Goal: Communication & Community: Share content

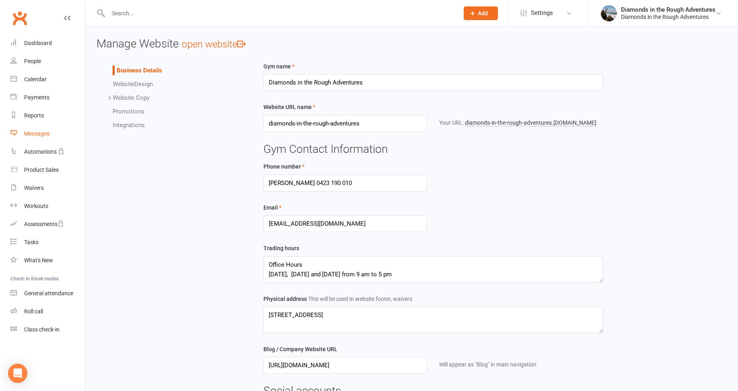
click at [40, 131] on div "Messages" at bounding box center [36, 133] width 25 height 6
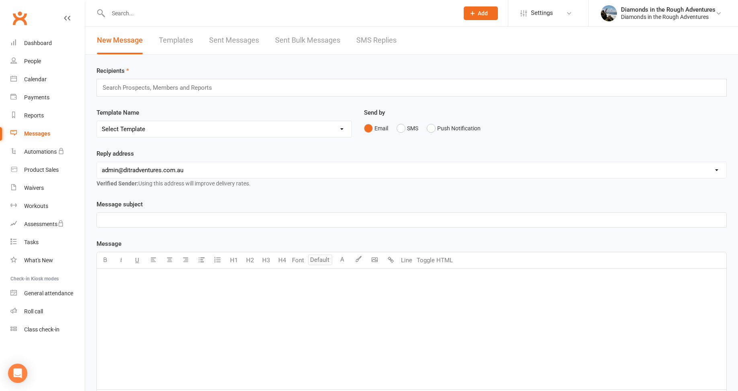
click at [176, 39] on link "Templates" at bounding box center [176, 41] width 34 height 28
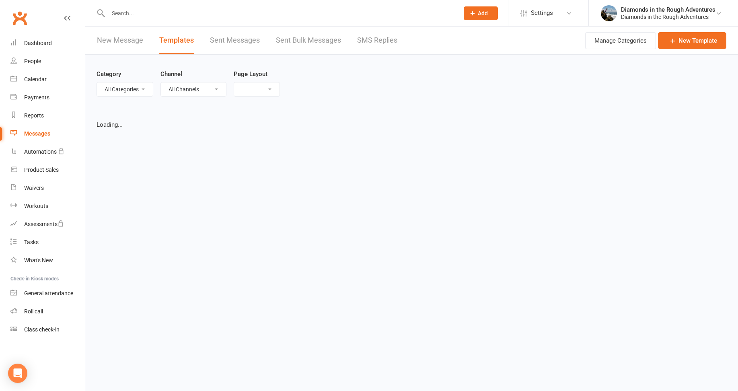
select select "list"
select select "100"
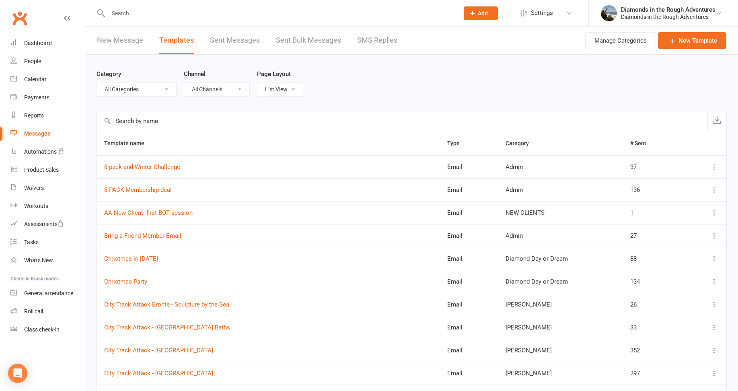
click at [144, 89] on select "All Categories (No category) Admin [PERSON_NAME] Day or Dream General [PERSON_N…" at bounding box center [136, 89] width 79 height 14
select select "5996"
click at [97, 82] on select "All Categories (No category) Admin [PERSON_NAME] Day or Dream General [PERSON_N…" at bounding box center [136, 89] width 79 height 14
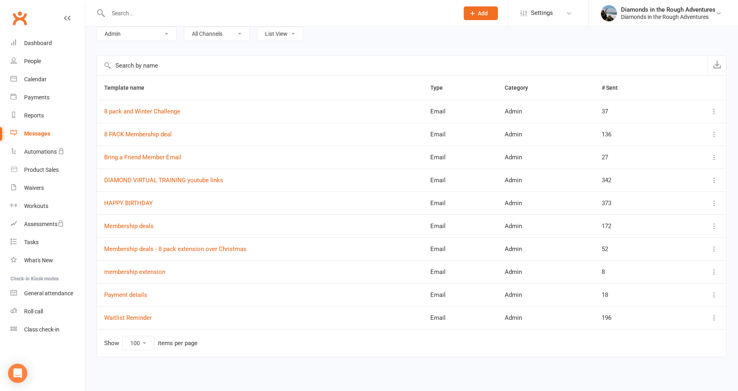
scroll to position [56, 0]
drag, startPoint x: 134, startPoint y: 295, endPoint x: 137, endPoint y: 290, distance: 6.3
click at [134, 294] on link "Payment details" at bounding box center [125, 294] width 43 height 7
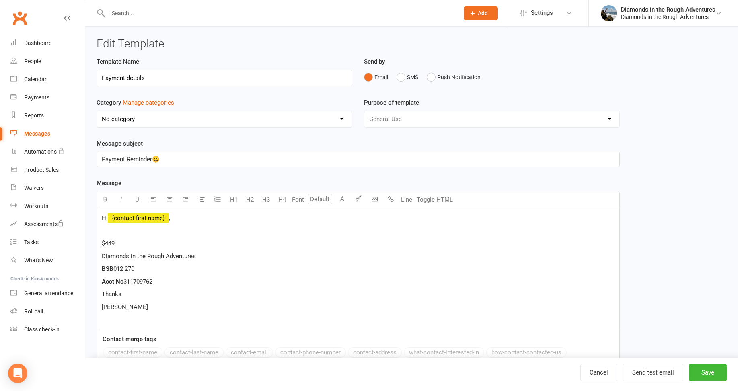
select select "5996"
drag, startPoint x: 162, startPoint y: 281, endPoint x: 102, endPoint y: 253, distance: 66.0
click at [102, 253] on div "Hi ﻿ {contact-first-name} , $449 Diamonds in the Rough Adventures BSB 012 270 A…" at bounding box center [358, 269] width 522 height 122
copy div "Diamonds in the Rough Adventures BSB 012 270 Acct No 311709762"
drag, startPoint x: 39, startPoint y: 43, endPoint x: 49, endPoint y: 45, distance: 10.3
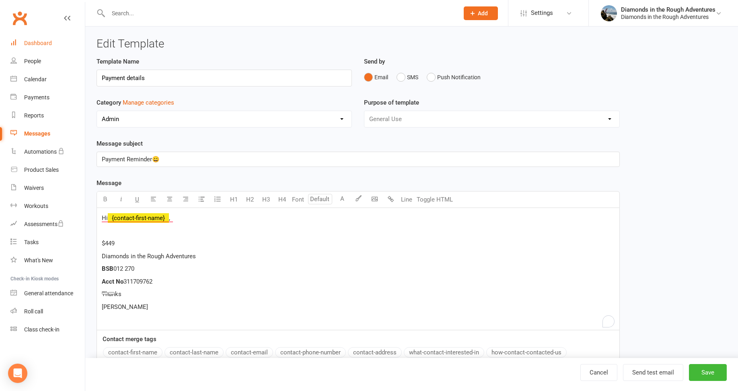
click at [39, 43] on div "Dashboard" at bounding box center [38, 43] width 28 height 6
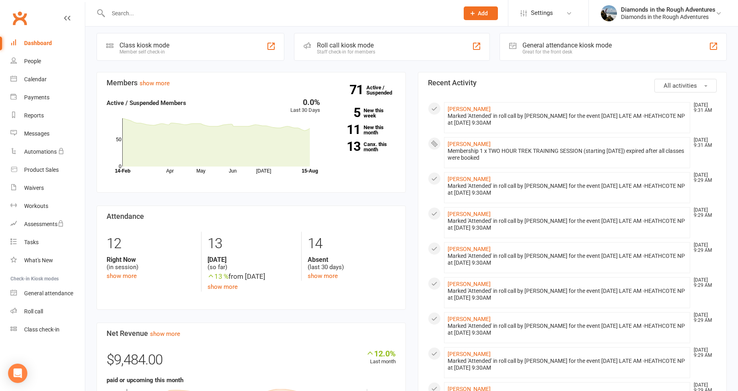
scroll to position [282, 0]
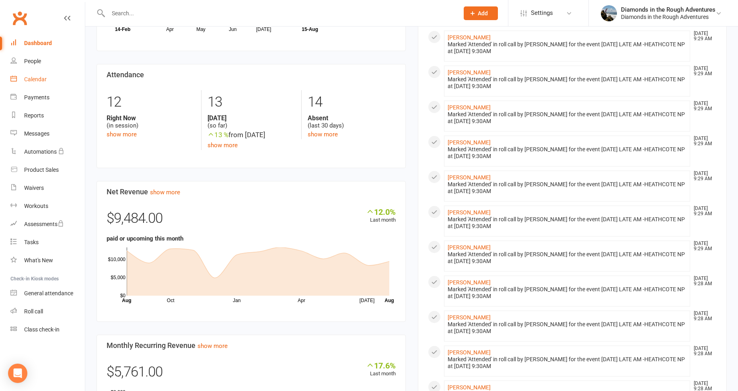
click at [40, 78] on div "Calendar" at bounding box center [35, 79] width 23 height 6
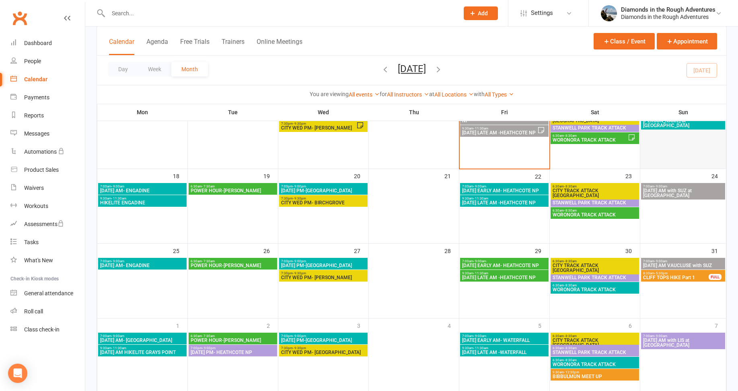
scroll to position [241, 0]
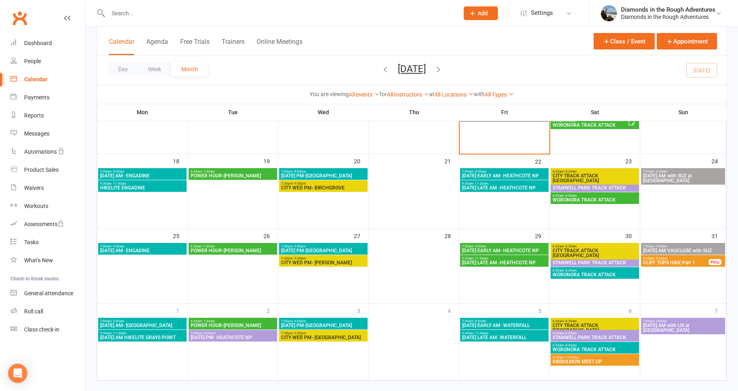
click at [684, 262] on span "CLIFF TOPS HIKE Part 1" at bounding box center [676, 262] width 66 height 5
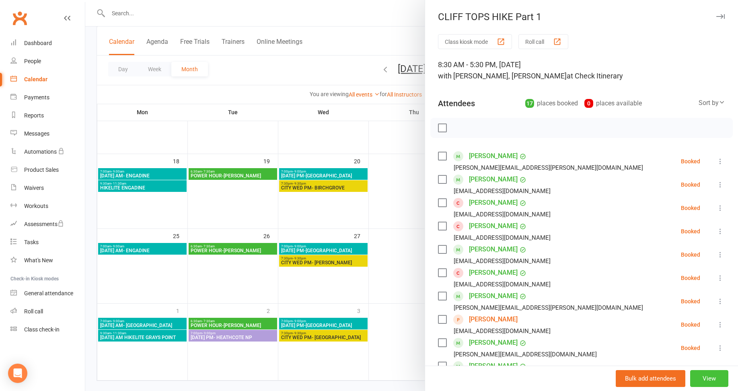
click at [697, 379] on button "View" at bounding box center [709, 378] width 38 height 17
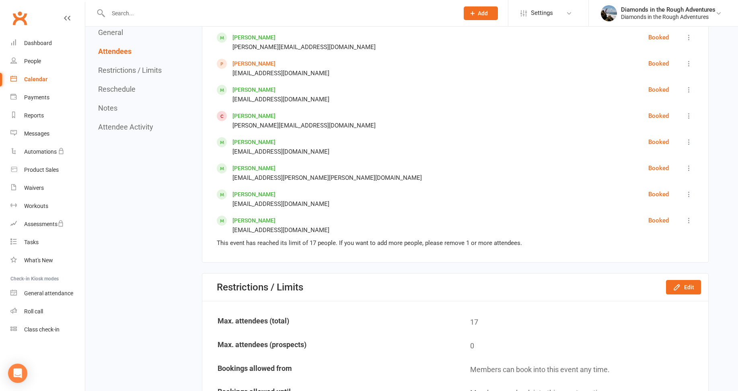
scroll to position [724, 0]
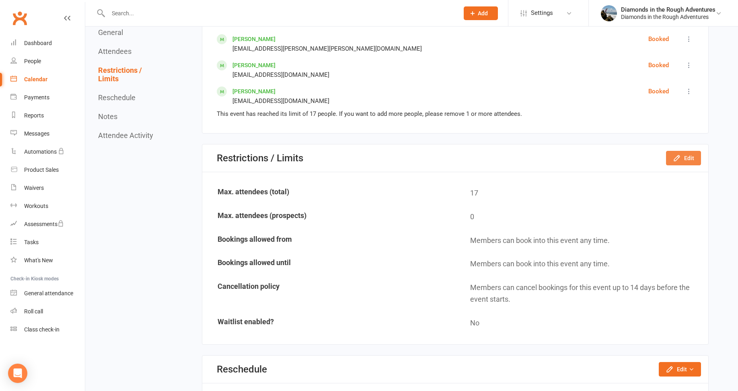
click at [681, 161] on icon "button" at bounding box center [677, 158] width 8 height 8
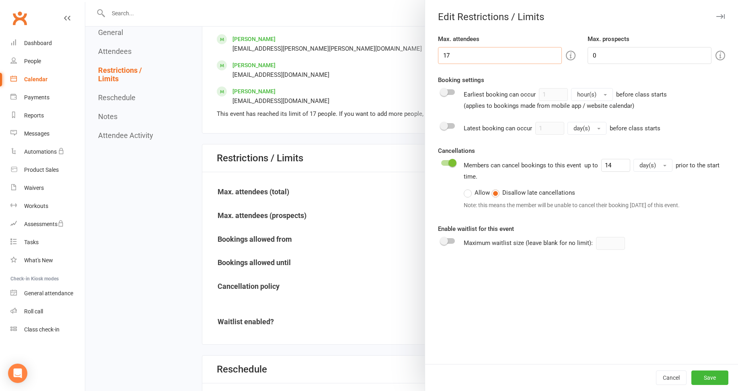
click at [451, 52] on input "17" at bounding box center [500, 55] width 124 height 17
type input "18"
click at [702, 374] on button "Save" at bounding box center [709, 377] width 37 height 14
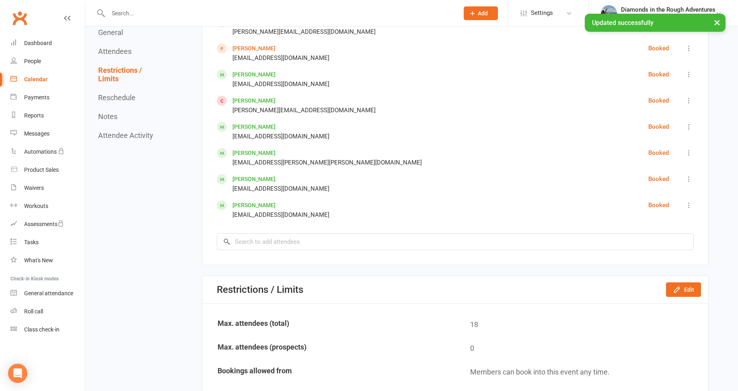
scroll to position [603, 0]
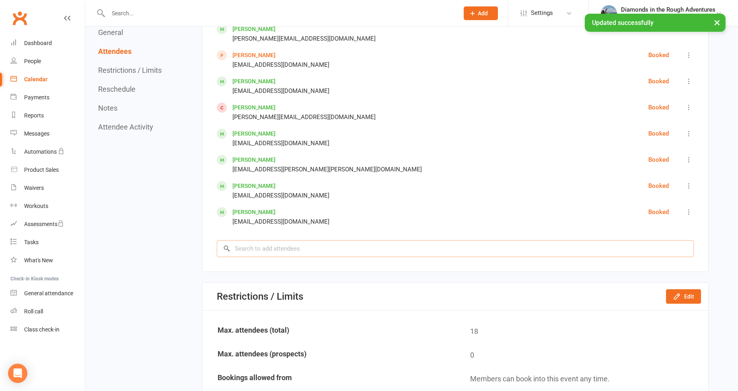
click at [251, 249] on input "search" at bounding box center [455, 248] width 477 height 17
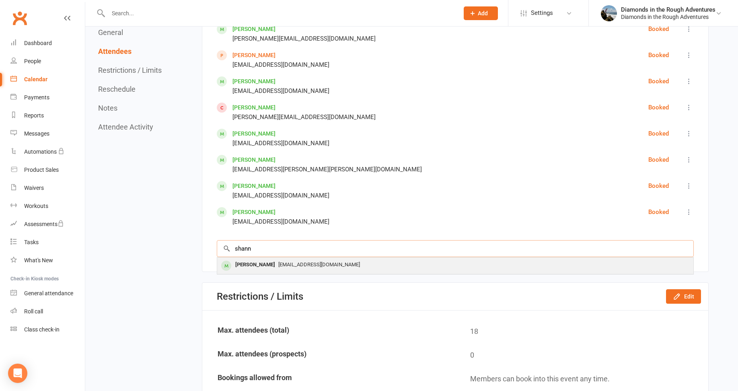
type input "shann"
click at [255, 264] on div "[PERSON_NAME]" at bounding box center [255, 265] width 46 height 12
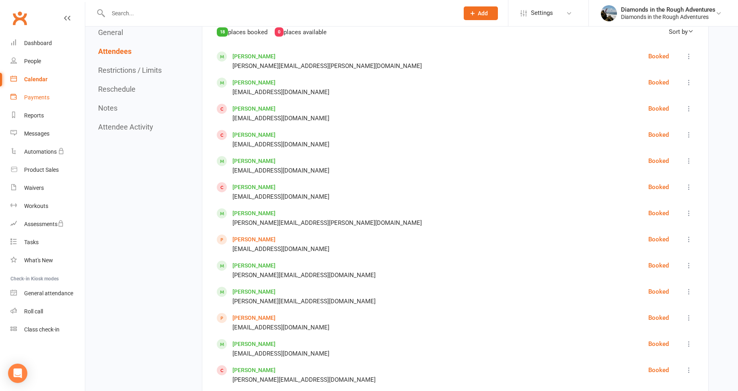
scroll to position [322, 0]
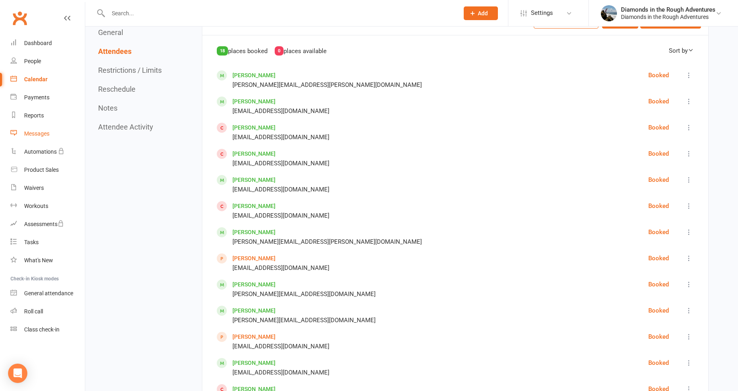
drag, startPoint x: 34, startPoint y: 135, endPoint x: 76, endPoint y: 135, distance: 41.8
click at [35, 135] on div "Messages" at bounding box center [36, 133] width 25 height 6
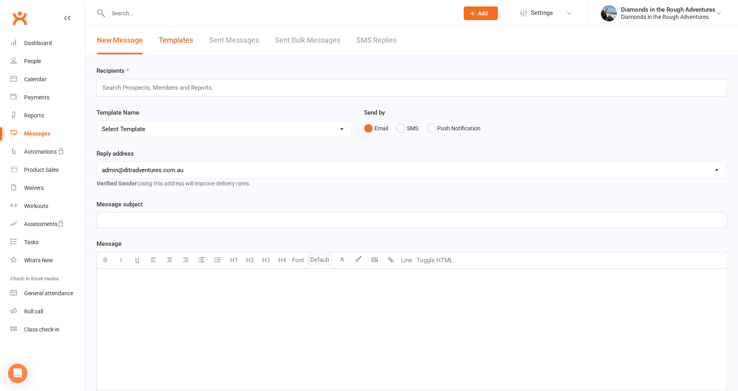
click at [181, 35] on link "Templates" at bounding box center [176, 41] width 34 height 28
select select "100"
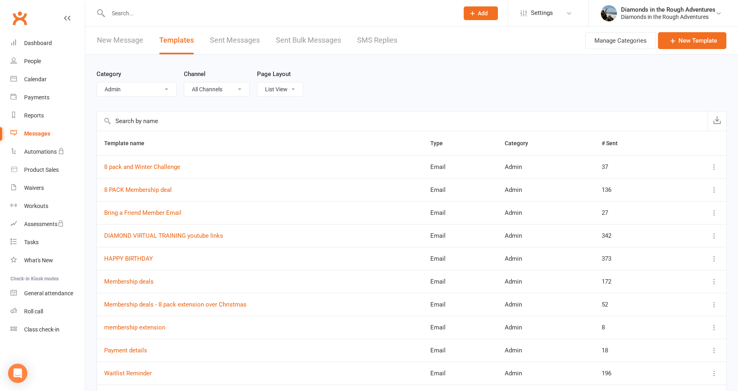
click at [135, 86] on select "All Categories (No category) Admin [PERSON_NAME] Day or Dream General [PERSON_N…" at bounding box center [136, 89] width 79 height 14
select select "8734"
click at [97, 82] on select "All Categories (No category) Admin [PERSON_NAME] Day or Dream General [PERSON_N…" at bounding box center [136, 89] width 79 height 14
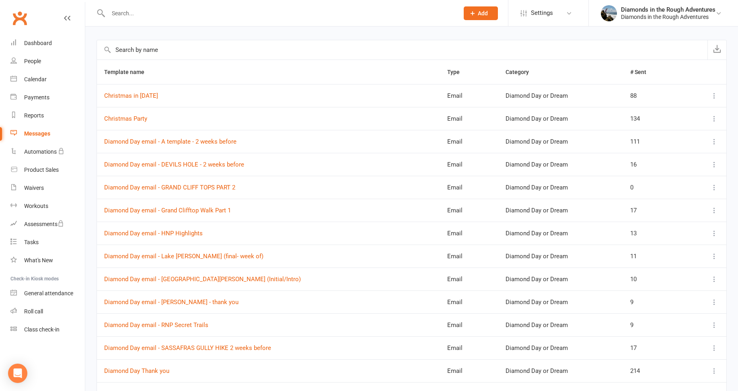
scroll to position [80, 0]
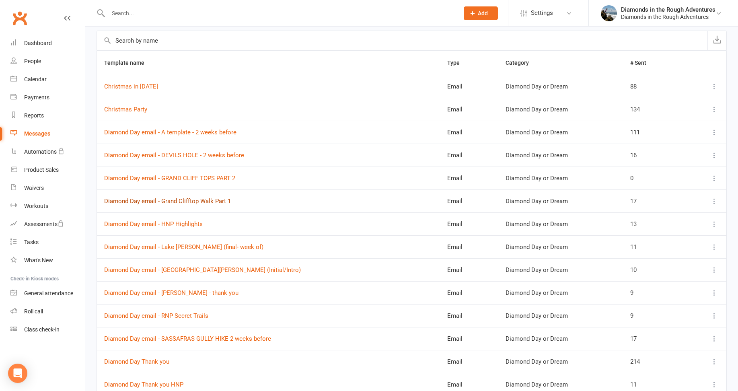
click at [210, 200] on link "Diamond Day email - Grand Clifftop Walk Part 1" at bounding box center [167, 200] width 127 height 7
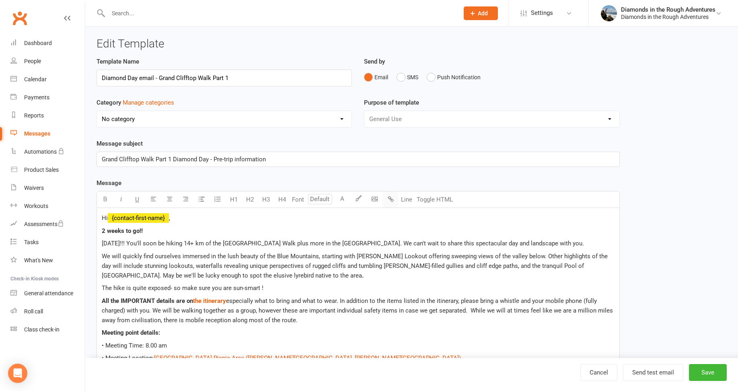
select select "8734"
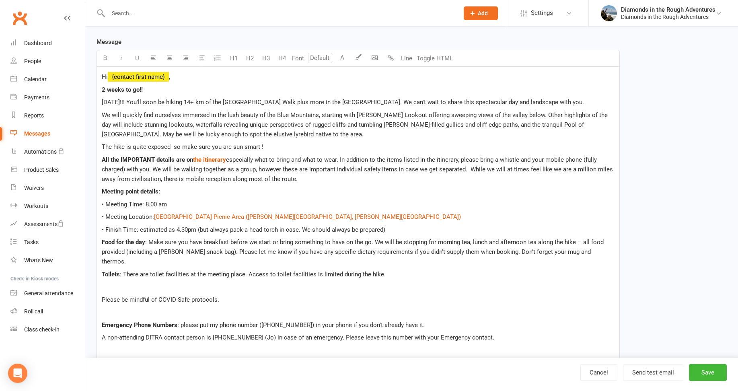
scroll to position [161, 0]
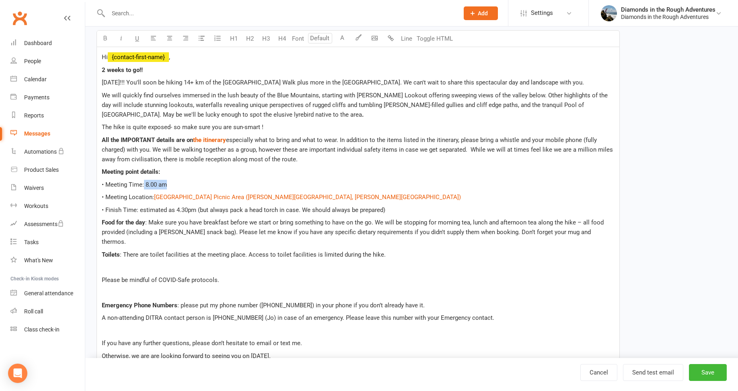
drag, startPoint x: 151, startPoint y: 185, endPoint x: 144, endPoint y: 183, distance: 7.8
click at [144, 183] on p "• Meeting Time: 8.00 am" at bounding box center [358, 185] width 513 height 10
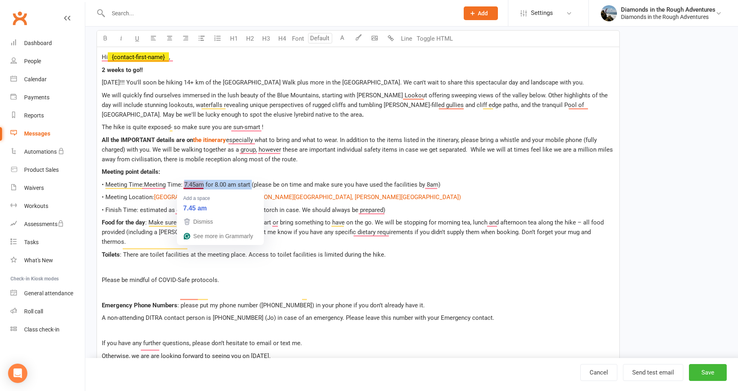
drag, startPoint x: 251, startPoint y: 183, endPoint x: 183, endPoint y: 181, distance: 68.0
click at [183, 181] on span "• Meeting Time:Meeting Time: 7.45am for 8.00 am start (please be on time and ma…" at bounding box center [271, 184] width 339 height 7
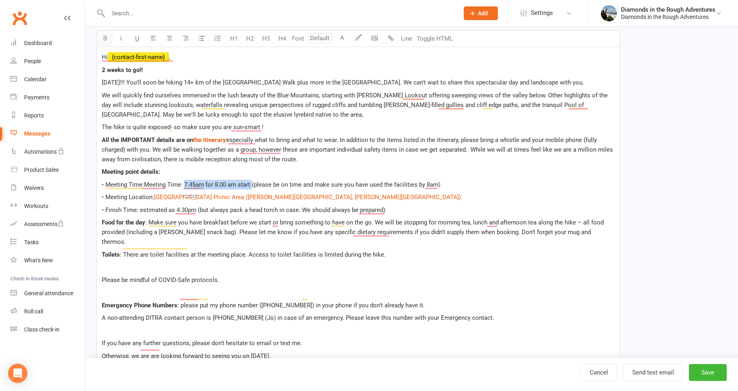
click at [105, 37] on icon "button" at bounding box center [105, 38] width 6 height 6
click at [228, 81] on span "[DATE]!!! You'll soon be hiking 14+ km of the [GEOGRAPHIC_DATA] Walk plus more …" at bounding box center [343, 82] width 482 height 7
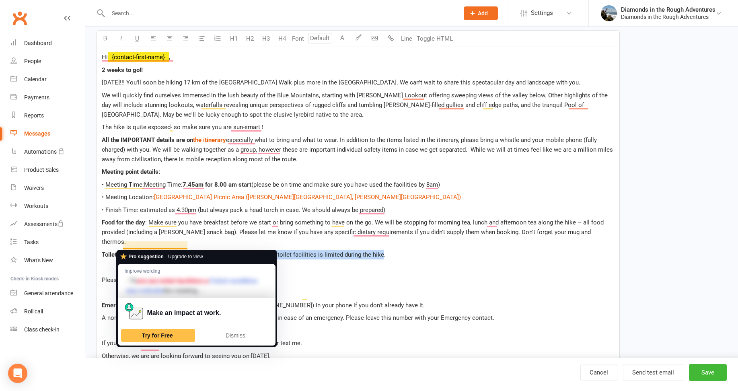
drag, startPoint x: 322, startPoint y: 246, endPoint x: 124, endPoint y: 246, distance: 198.3
click at [124, 251] on span ": There are toilet facilities at the meeting place. Access to toilet facilities…" at bounding box center [253, 254] width 266 height 7
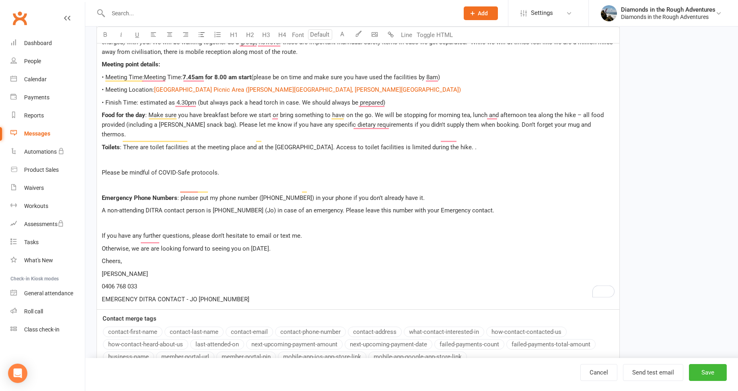
scroll to position [282, 0]
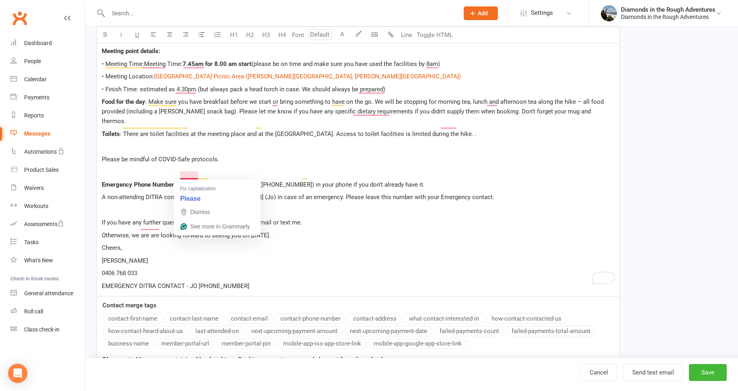
click at [355, 243] on p "Cheers," at bounding box center [358, 248] width 513 height 10
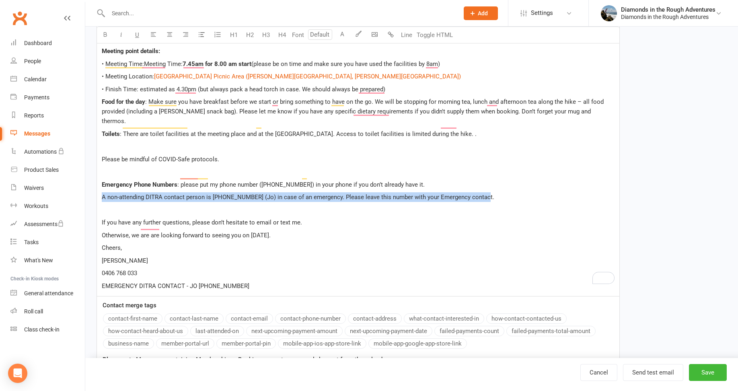
drag, startPoint x: 392, startPoint y: 189, endPoint x: 99, endPoint y: 191, distance: 292.4
click at [99, 191] on div "Hi ﻿ {contact-first-name} , 2 weeks to go!! [DATE]!!! You'll soon be hiking 17 …" at bounding box center [358, 111] width 522 height 370
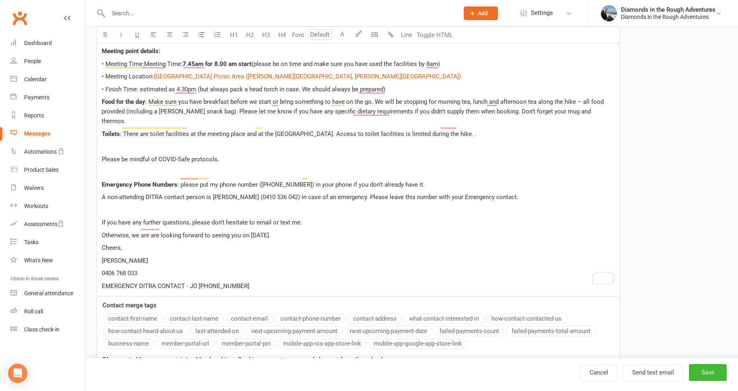
click at [109, 205] on p "To enrich screen reader interactions, please activate Accessibility in Grammarl…" at bounding box center [358, 210] width 513 height 10
click at [133, 256] on p "[PERSON_NAME]" at bounding box center [358, 261] width 513 height 10
drag, startPoint x: 240, startPoint y: 272, endPoint x: 99, endPoint y: 272, distance: 142.0
click at [99, 272] on div "Hi ﻿ {contact-first-name} , 2 weeks to go!! [DATE]!!! You'll soon be hiking 17 …" at bounding box center [358, 111] width 522 height 370
drag, startPoint x: 136, startPoint y: 263, endPoint x: 102, endPoint y: 264, distance: 34.2
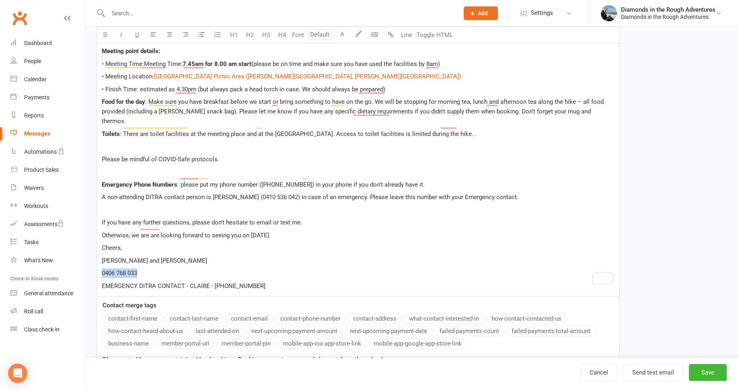
click at [102, 268] on p "0406 768 033" at bounding box center [358, 273] width 513 height 10
copy span "0406 768 033"
click at [117, 257] on span "[PERSON_NAME] and [PERSON_NAME]" at bounding box center [154, 260] width 105 height 7
drag, startPoint x: 123, startPoint y: 262, endPoint x: 101, endPoint y: 262, distance: 22.5
click at [101, 262] on div "Hi ﻿ {contact-first-name} , 2 weeks to go!! [DATE]!!! You'll soon be hiking 17 …" at bounding box center [358, 111] width 522 height 370
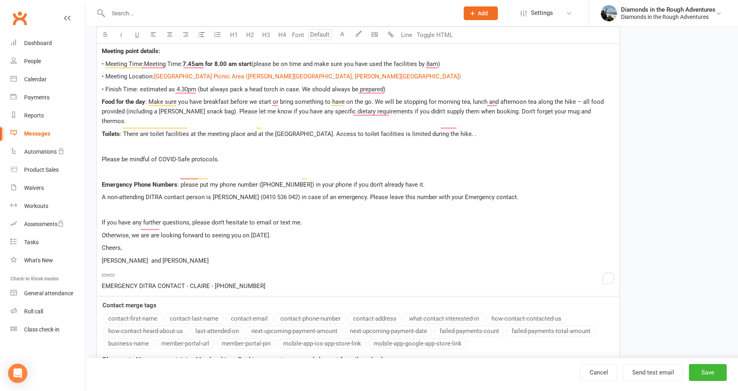
click at [118, 257] on span "[PERSON_NAME] and [PERSON_NAME]" at bounding box center [155, 260] width 107 height 7
click at [201, 256] on p "[PERSON_NAME]-0406 768 033 and [PERSON_NAME]" at bounding box center [358, 261] width 513 height 10
click at [218, 181] on span ": Please put my phone number ([PHONE_NUMBER]) in your phone if you don’t alread…" at bounding box center [301, 184] width 248 height 7
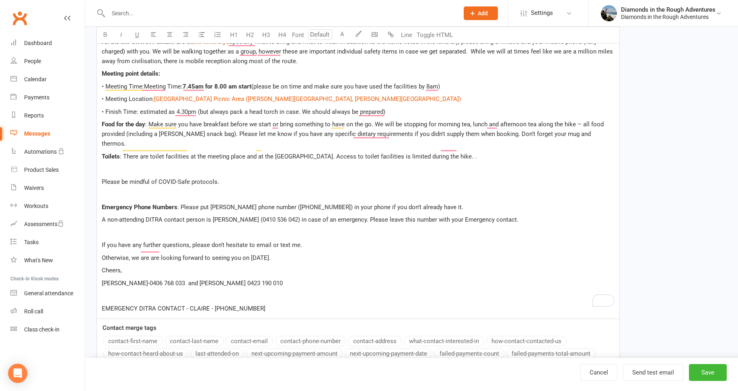
scroll to position [396, 0]
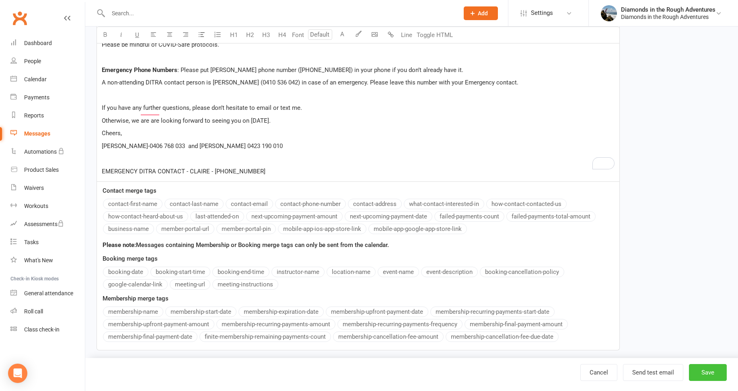
click at [708, 371] on button "Save" at bounding box center [708, 372] width 38 height 17
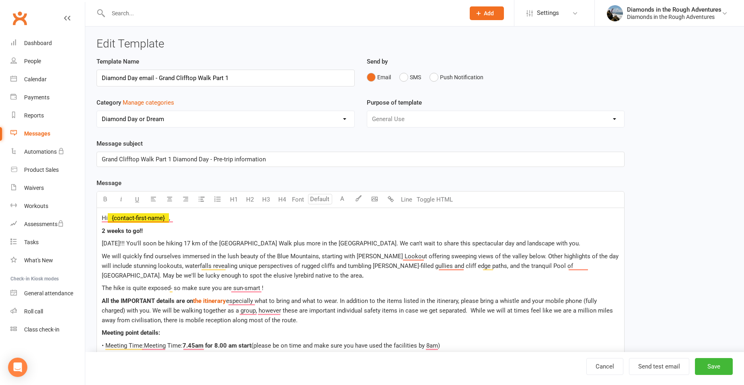
select select "100"
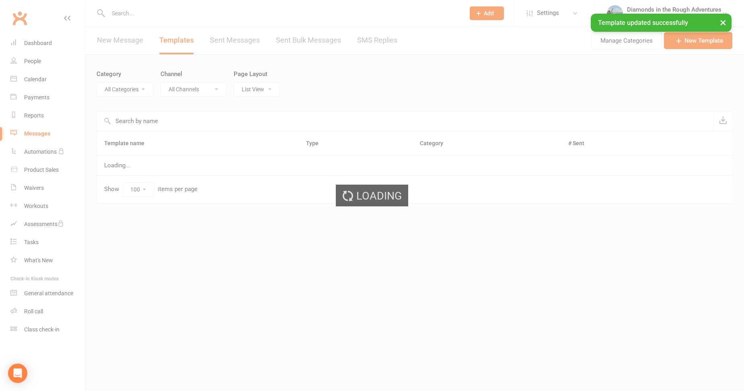
select select "8734"
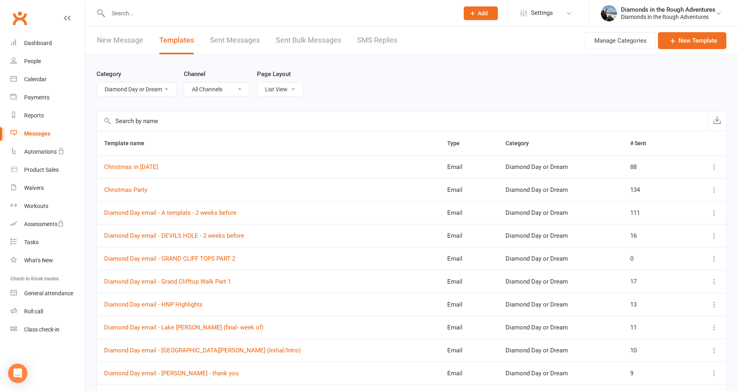
click at [121, 12] on input "text" at bounding box center [279, 13] width 347 height 11
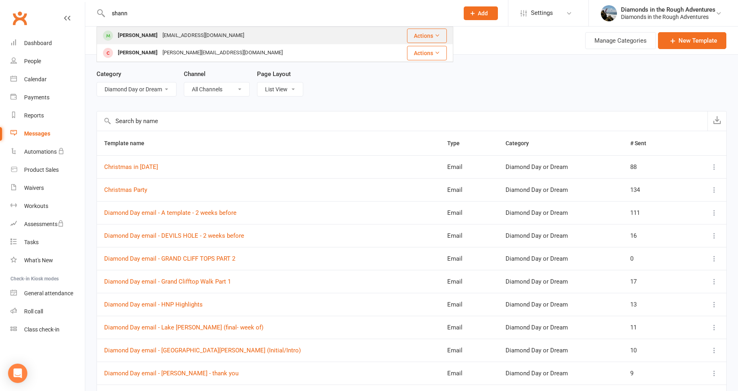
type input "shann"
click at [145, 34] on div "[PERSON_NAME]" at bounding box center [137, 36] width 45 height 12
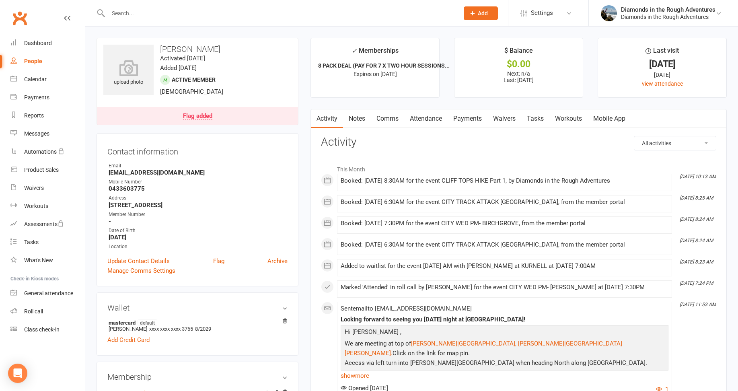
click at [390, 118] on link "Comms" at bounding box center [387, 118] width 33 height 18
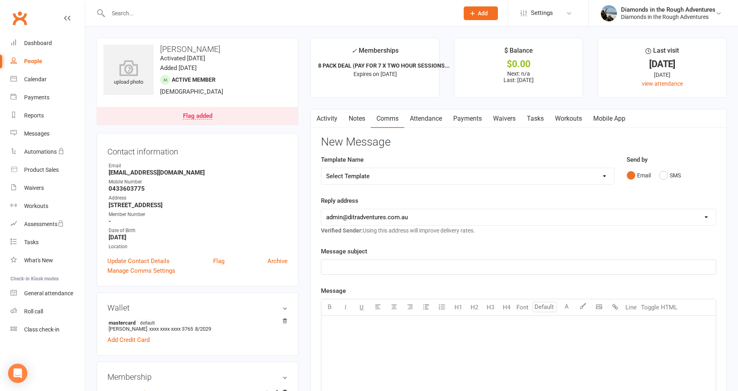
click at [371, 174] on select "Select Template [Email] 8 pack and Winter Challenge [Email] 8 PACK Membership d…" at bounding box center [467, 176] width 292 height 16
select select "40"
click at [321, 168] on select "Select Template [Email] 8 pack and Winter Challenge [Email] 8 PACK Membership d…" at bounding box center [467, 176] width 292 height 16
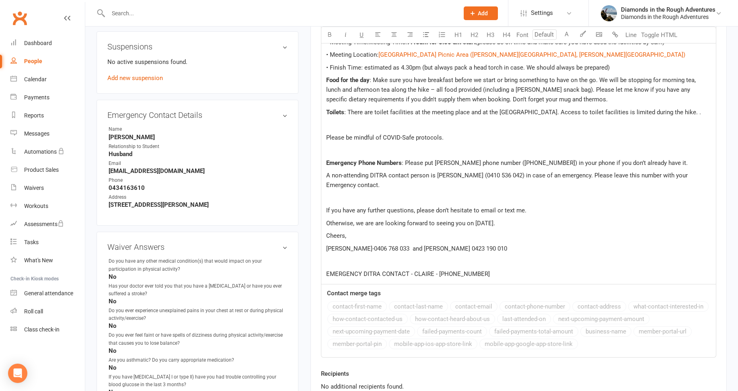
scroll to position [563, 0]
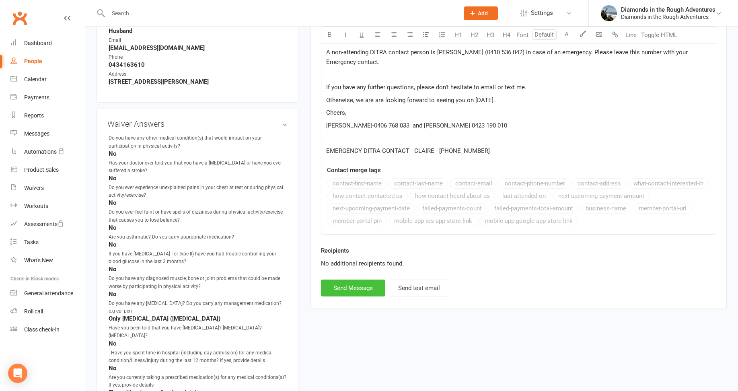
click at [360, 289] on button "Send Message" at bounding box center [353, 288] width 64 height 17
select select
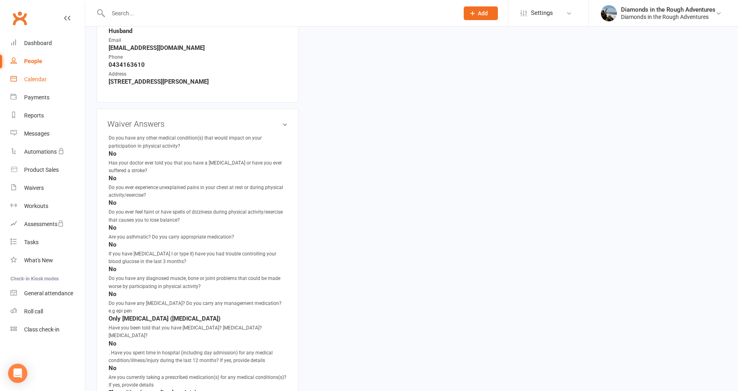
click at [39, 79] on div "Calendar" at bounding box center [35, 79] width 23 height 6
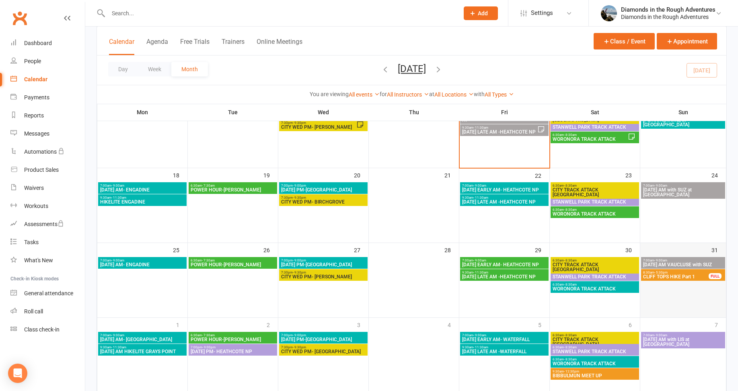
scroll to position [241, 0]
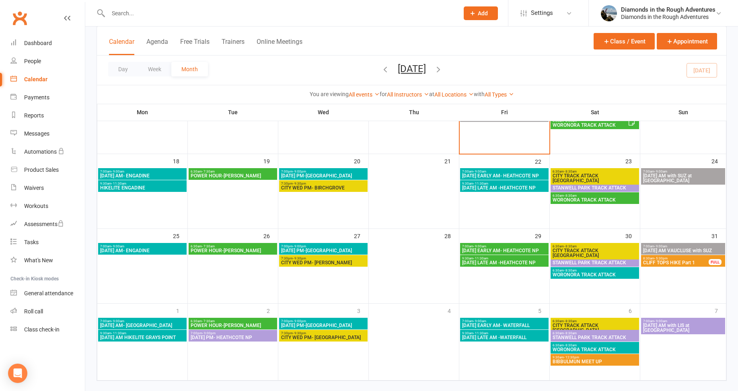
click at [687, 258] on span "8:30am - 5:30pm" at bounding box center [676, 259] width 66 height 4
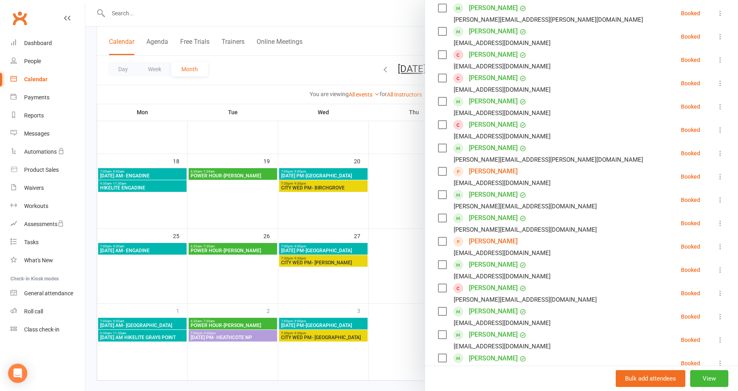
scroll to position [161, 0]
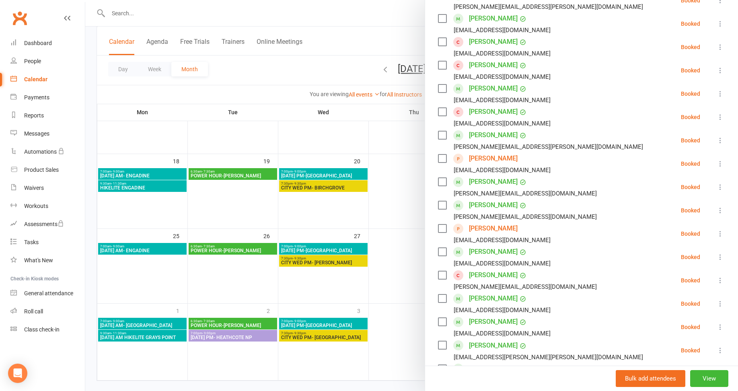
click at [715, 183] on button at bounding box center [720, 187] width 10 height 10
click at [664, 221] on link "Remove" at bounding box center [685, 219] width 80 height 16
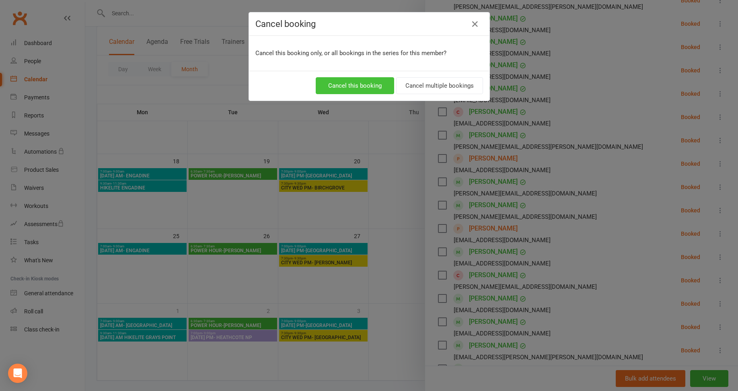
click at [360, 85] on button "Cancel this booking" at bounding box center [355, 85] width 78 height 17
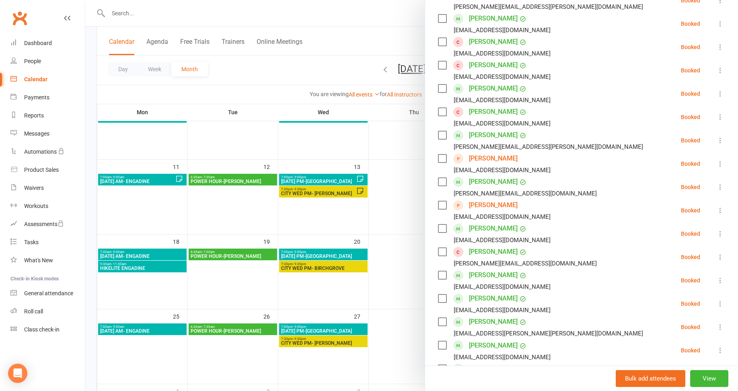
click at [321, 66] on div at bounding box center [411, 195] width 653 height 391
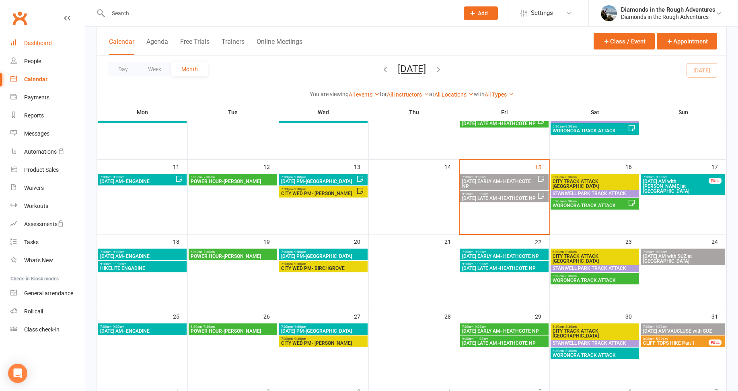
click at [51, 37] on link "Dashboard" at bounding box center [47, 43] width 74 height 18
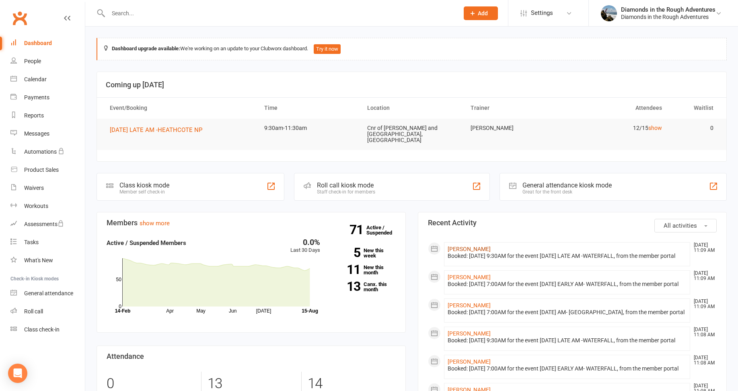
click at [465, 246] on link "[PERSON_NAME]" at bounding box center [469, 249] width 43 height 6
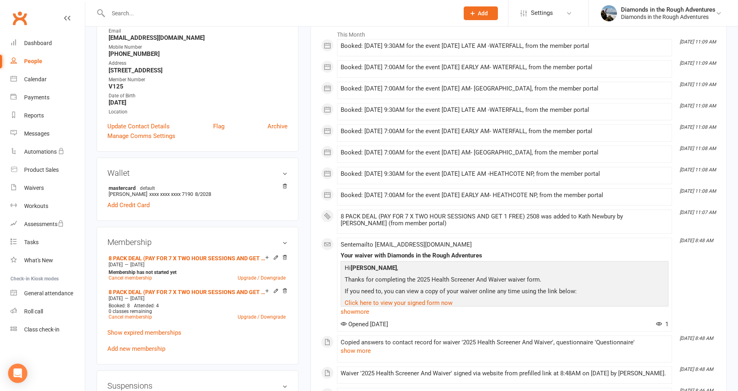
scroll to position [121, 0]
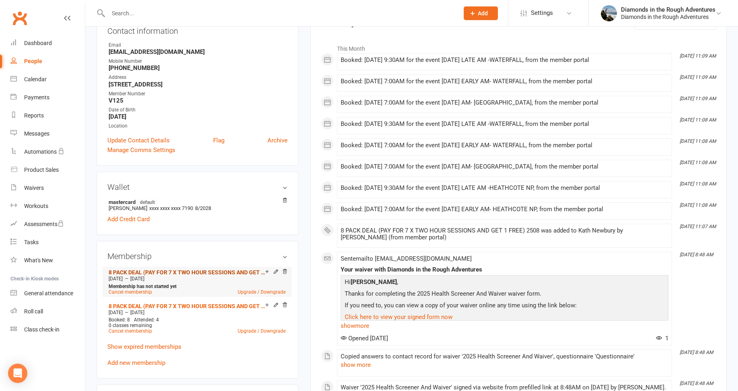
click at [214, 272] on link "8 PACK DEAL (PAY FOR 7 X TWO HOUR SESSIONS AND GET 1 FREE) 2508" at bounding box center [187, 272] width 156 height 6
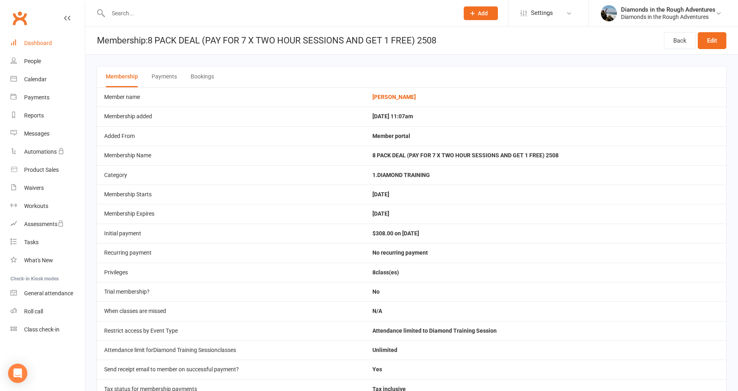
click at [42, 44] on div "Dashboard" at bounding box center [38, 43] width 28 height 6
